Goal: Task Accomplishment & Management: Use online tool/utility

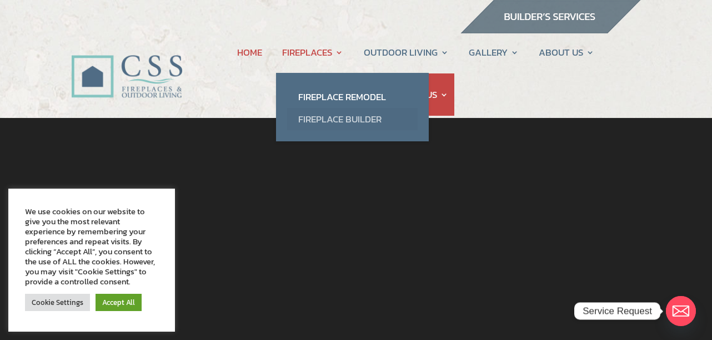
click at [314, 120] on link "Fireplace Builder" at bounding box center [352, 119] width 131 height 22
click at [315, 121] on link "Fireplace Builder" at bounding box center [352, 119] width 131 height 22
